Goal: Information Seeking & Learning: Learn about a topic

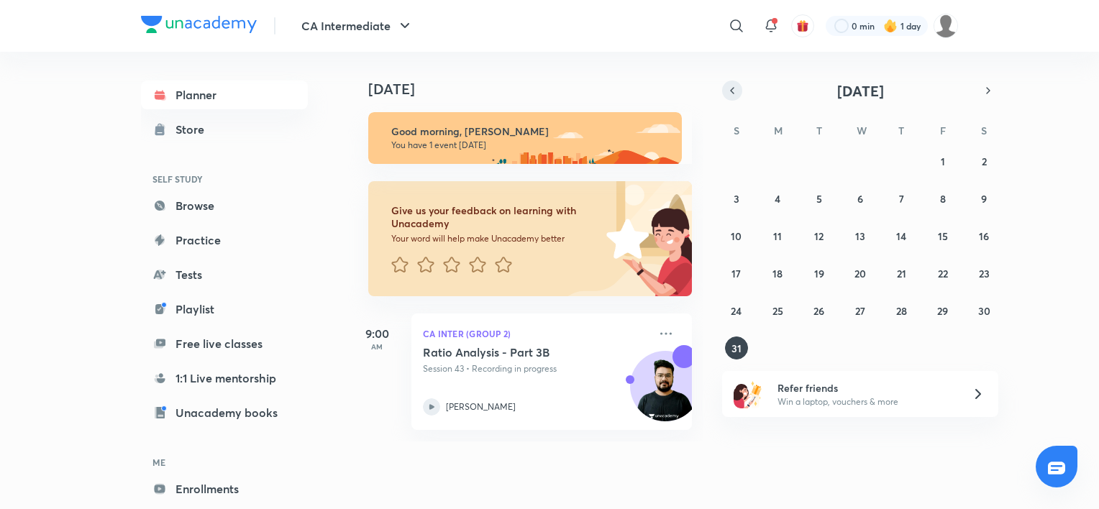
click at [736, 96] on icon "button" at bounding box center [732, 90] width 12 height 13
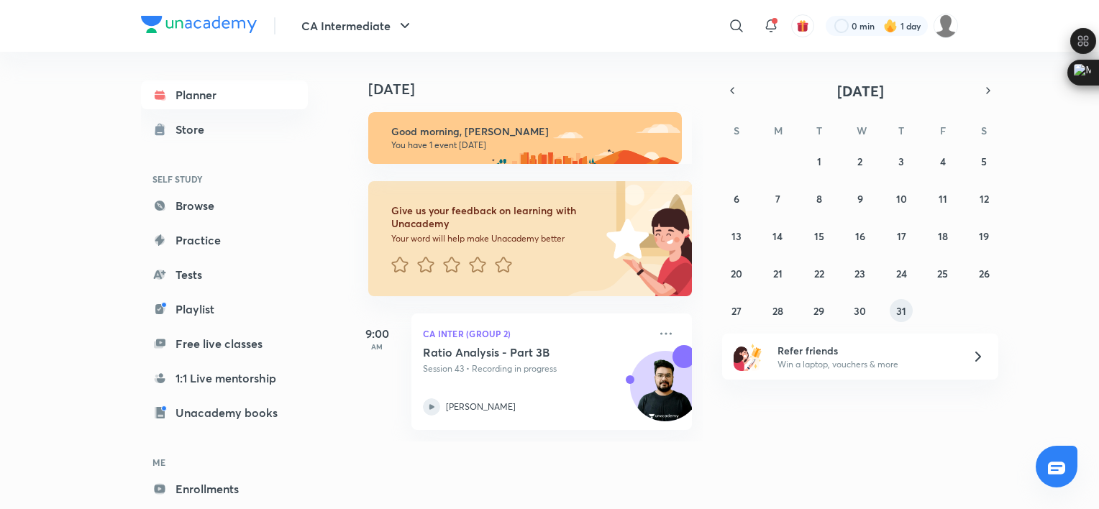
click at [904, 308] on abbr "31" at bounding box center [901, 311] width 10 height 14
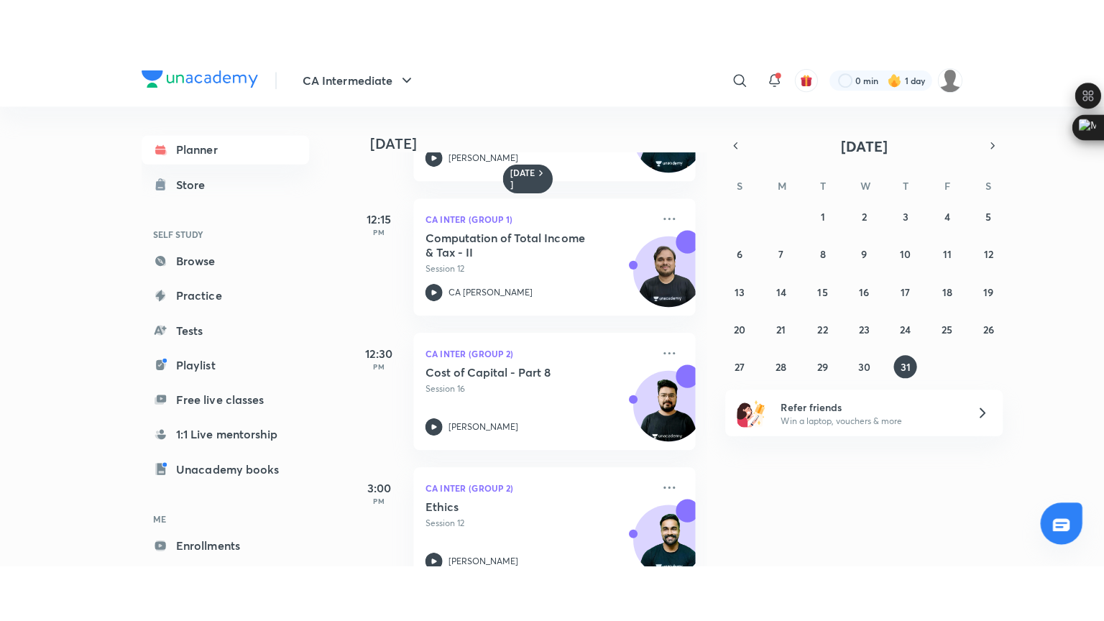
scroll to position [508, 0]
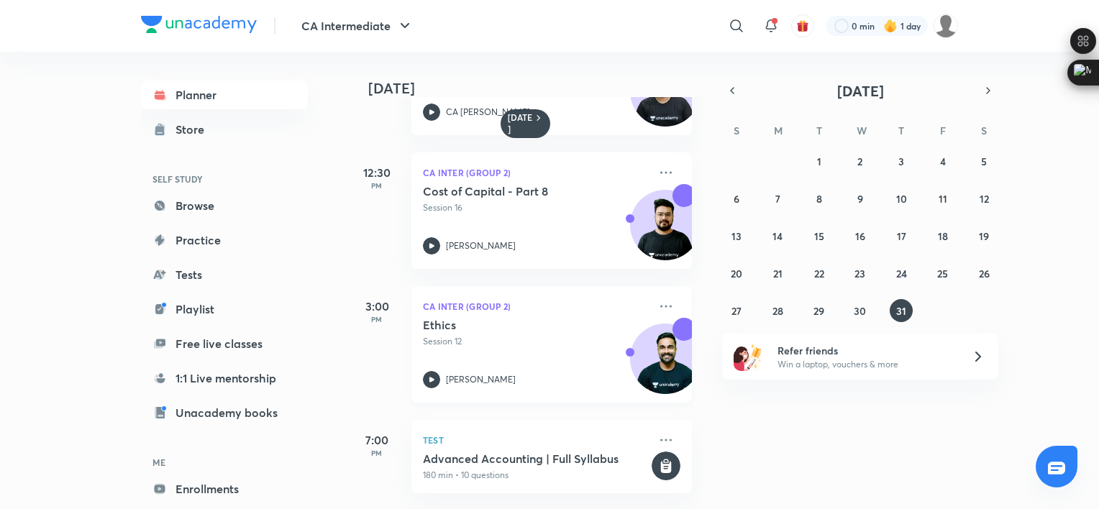
click at [463, 348] on div "Ethics Session 12 [PERSON_NAME]" at bounding box center [536, 353] width 226 height 70
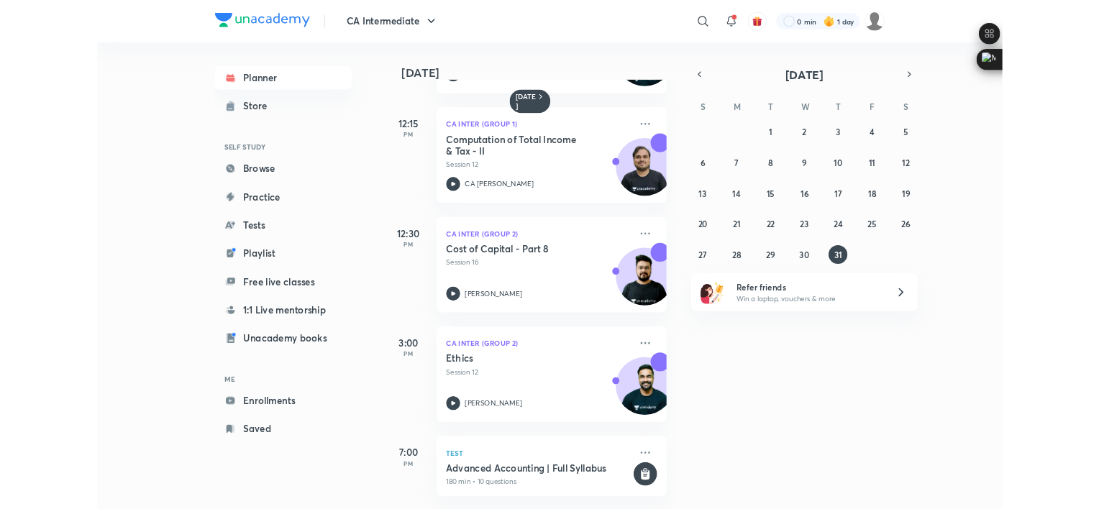
scroll to position [396, 0]
